Goal: Check status: Check status

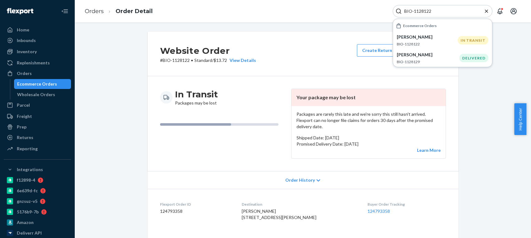
click at [437, 8] on div "BIO-1128122" at bounding box center [442, 11] width 100 height 12
click at [428, 9] on input "BIO-1128122" at bounding box center [439, 11] width 77 height 6
paste input "2775717"
type input "BIO-2775717"
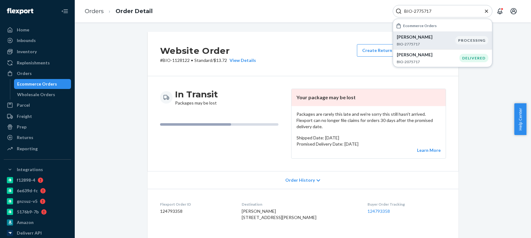
click at [439, 40] on div "Karen Ritter BIO-2775717" at bounding box center [425, 40] width 59 height 13
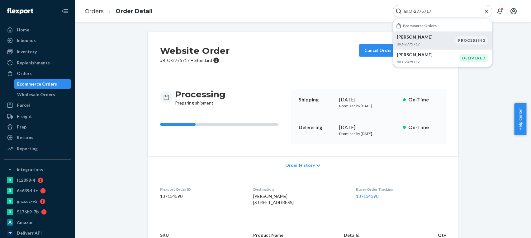
click at [447, 45] on p "BIO-2775717" at bounding box center [425, 43] width 59 height 5
click at [423, 42] on p "BIO-2775717" at bounding box center [425, 43] width 59 height 5
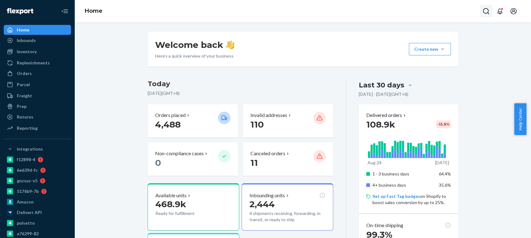
click at [480, 14] on button "Open Search Box" at bounding box center [486, 11] width 12 height 12
type input "BIO-2776271"
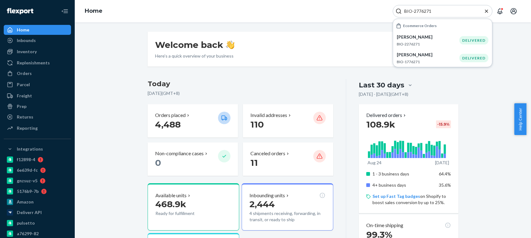
drag, startPoint x: 440, startPoint y: 10, endPoint x: 360, endPoint y: 8, distance: 79.7
click at [360, 8] on div "Home BIO-2776271 Ecommerce Orders Melissa McMillian BIO-2276271 DELIVERED Kathl…" at bounding box center [303, 11] width 456 height 22
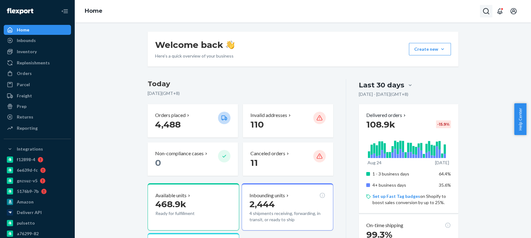
click at [485, 11] on icon "Open Search Box" at bounding box center [485, 10] width 7 height 7
type input "BIO-2776271"
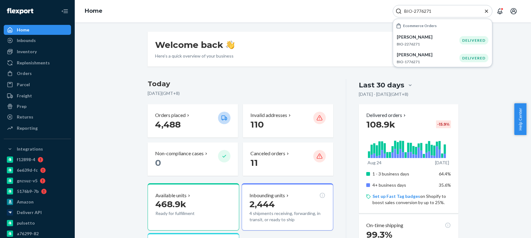
click at [424, 12] on input "BIO-2776271" at bounding box center [439, 11] width 77 height 6
